Goal: Share content: Share content

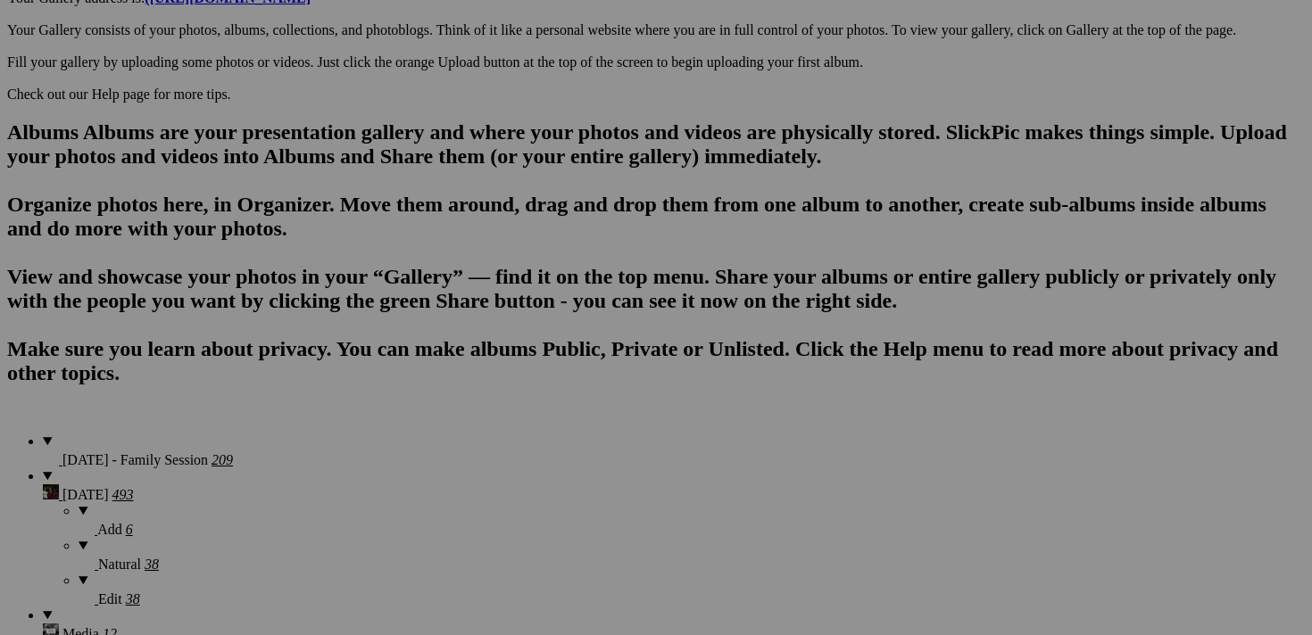
scroll to position [1066, 0]
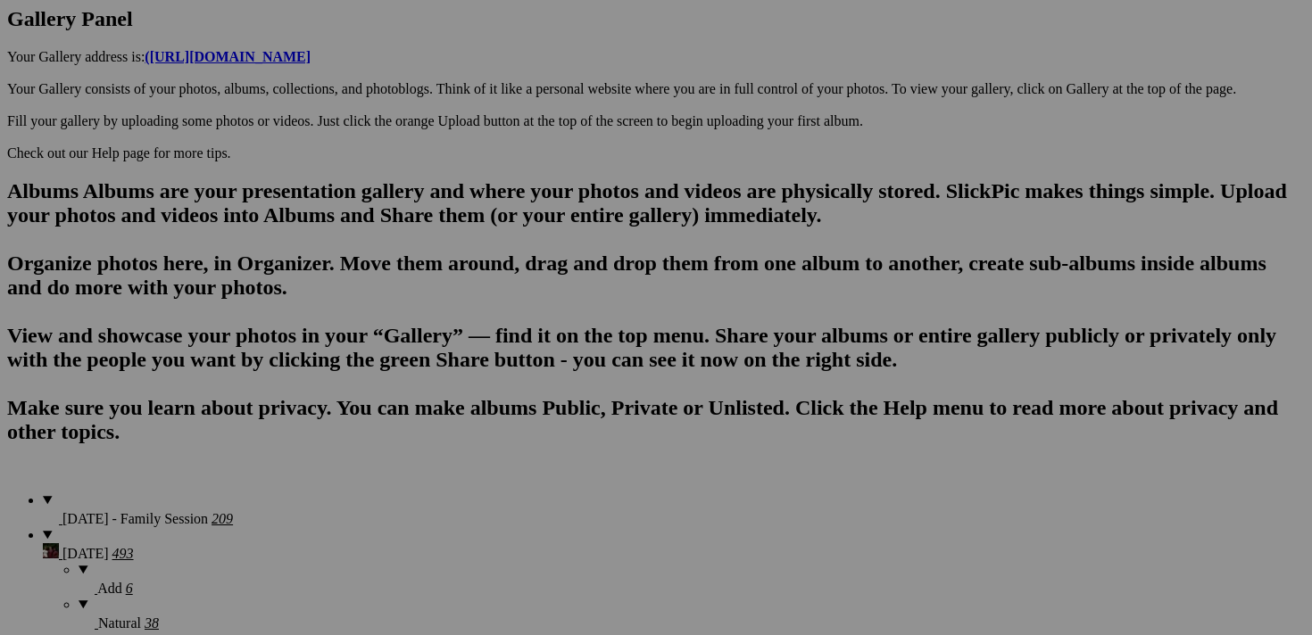
scroll to position [980, 0]
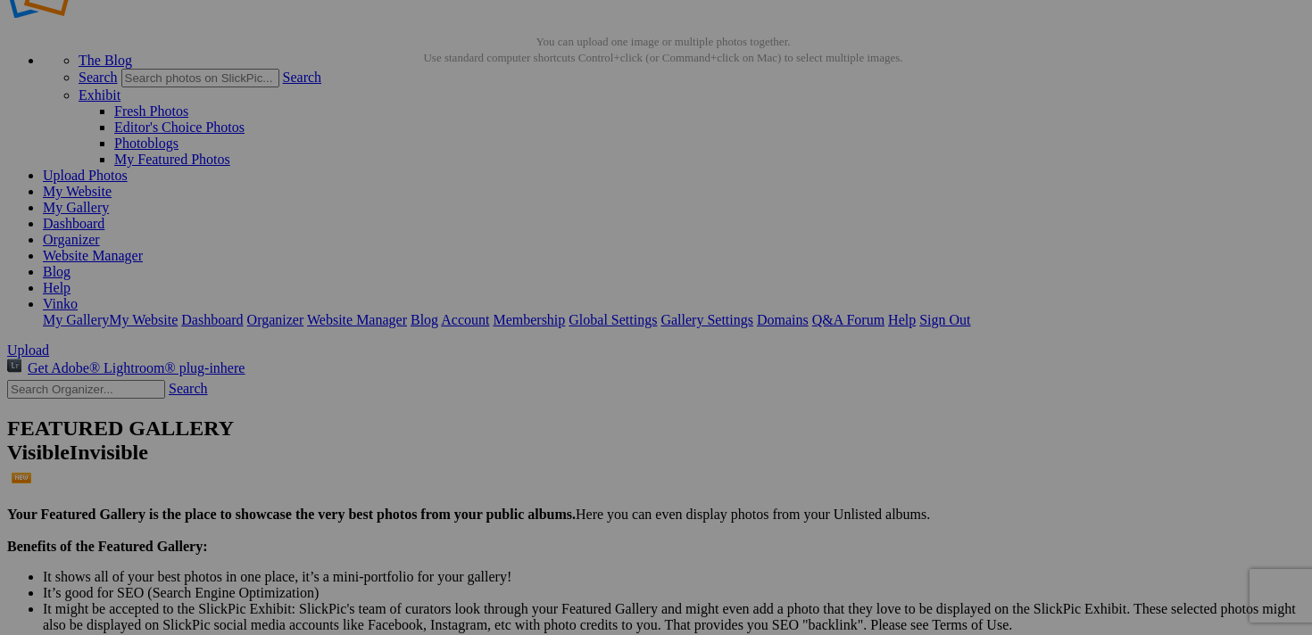
scroll to position [53, 0]
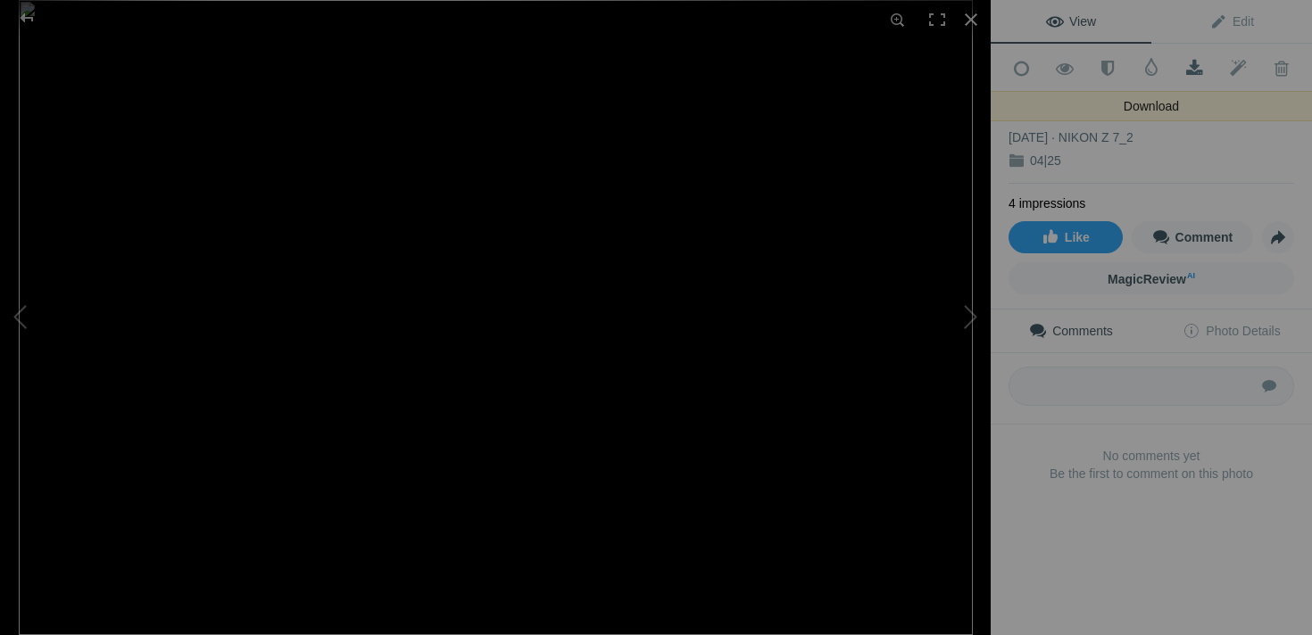
click at [1191, 60] on span at bounding box center [1194, 69] width 44 height 18
click at [1197, 63] on span at bounding box center [1194, 69] width 44 height 18
click at [30, 25] on div at bounding box center [27, 18] width 64 height 36
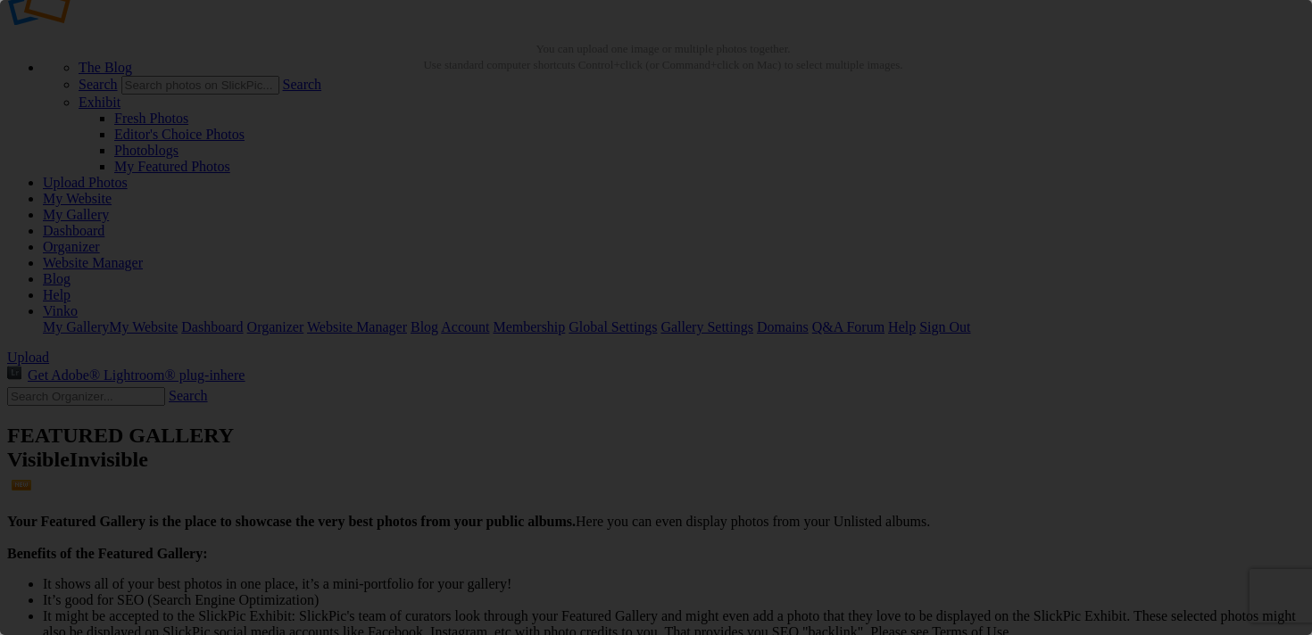
scroll to position [0, 0]
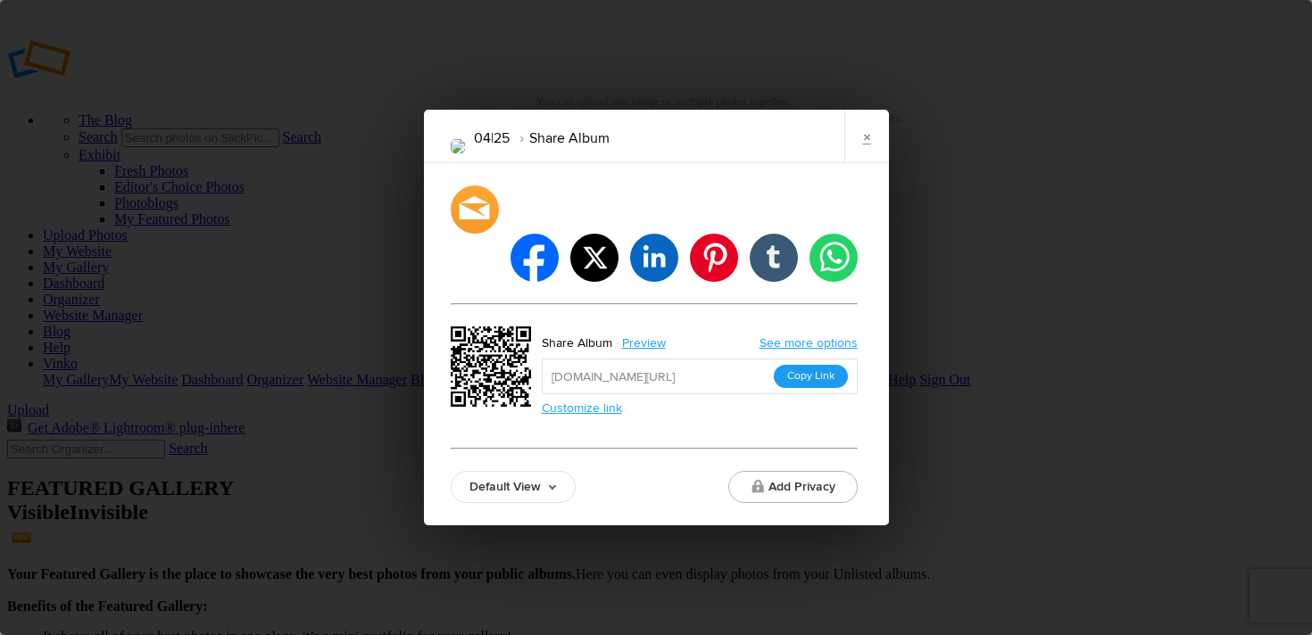
click at [802, 365] on button "Copy Link" at bounding box center [811, 376] width 74 height 23
